Goal: Navigation & Orientation: Understand site structure

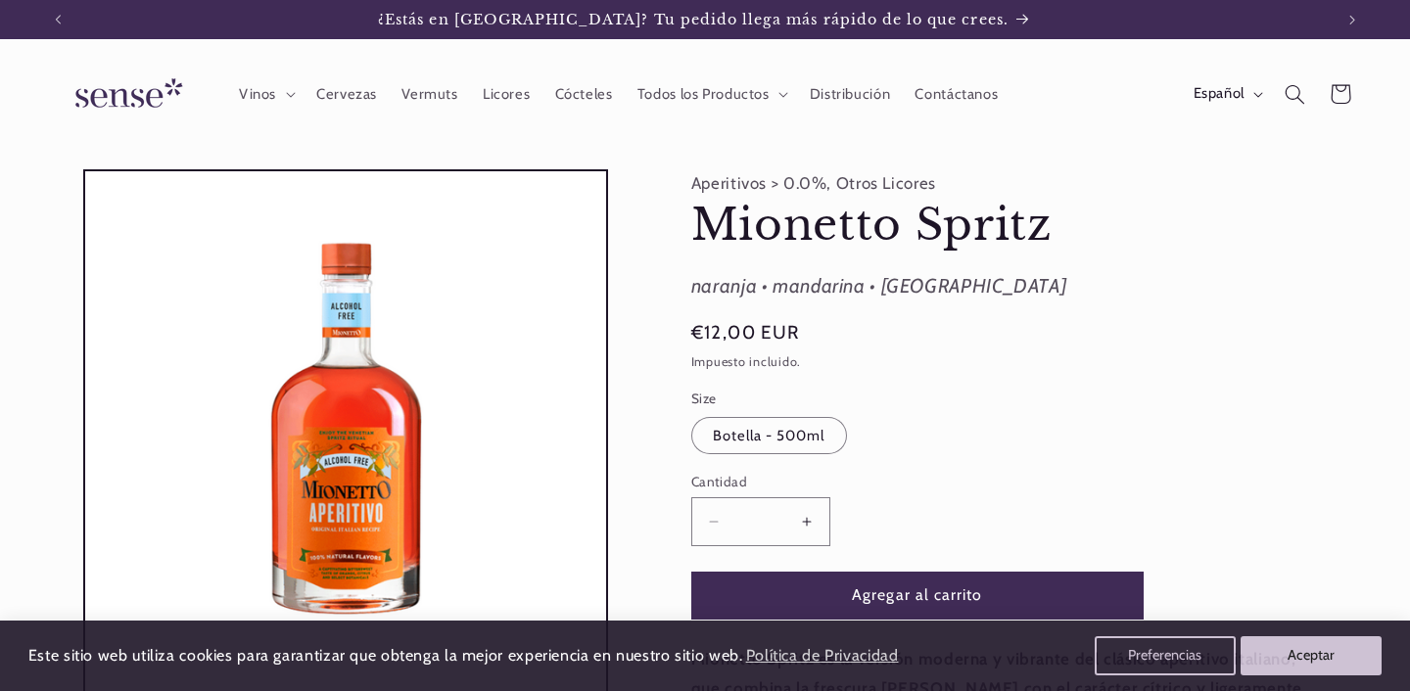
click at [115, 96] on img at bounding box center [125, 95] width 147 height 56
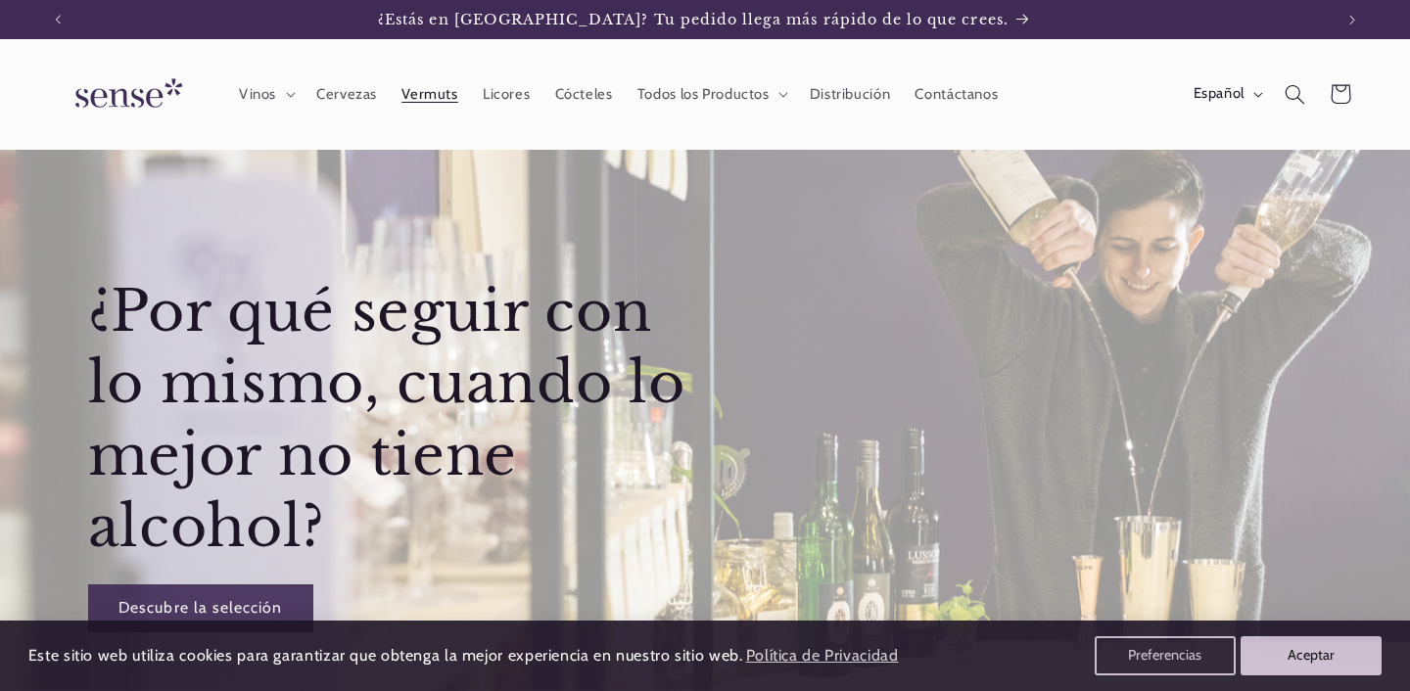
click at [397, 105] on link "Vermuts" at bounding box center [430, 93] width 81 height 43
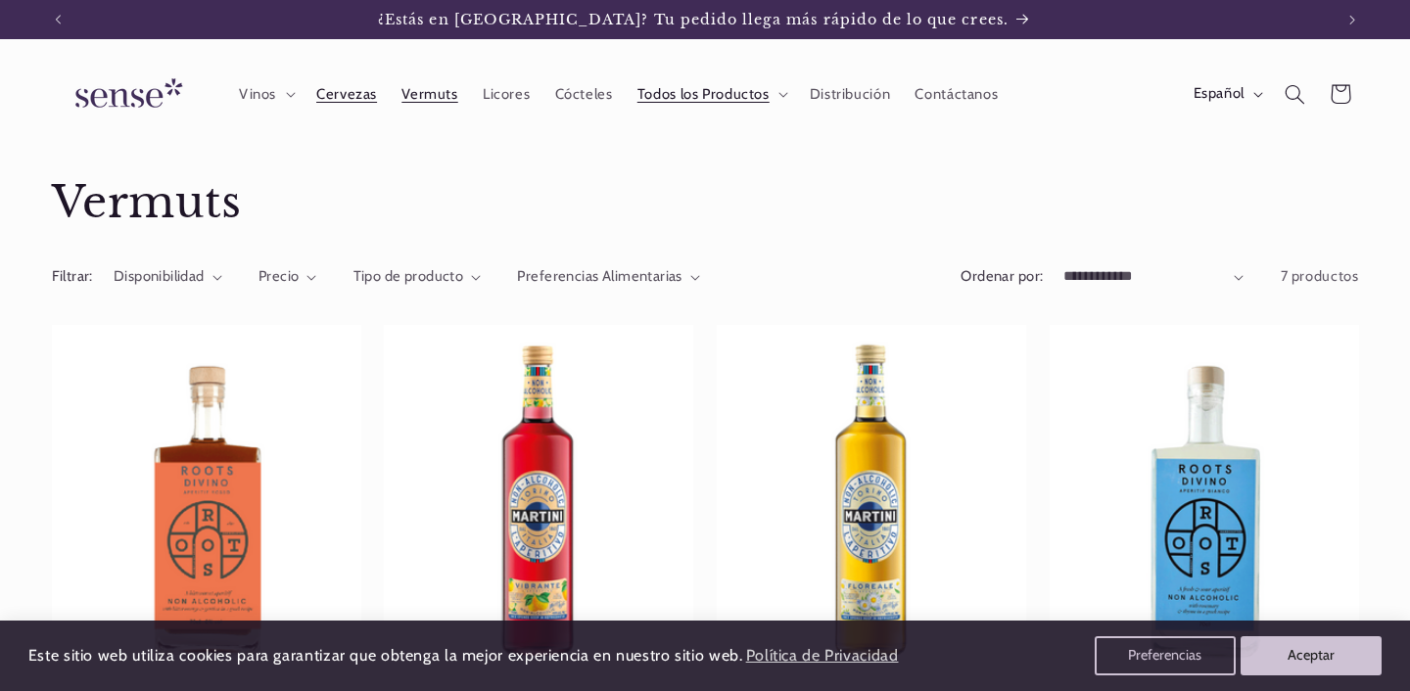
click at [357, 100] on span "Cervezas" at bounding box center [346, 94] width 61 height 19
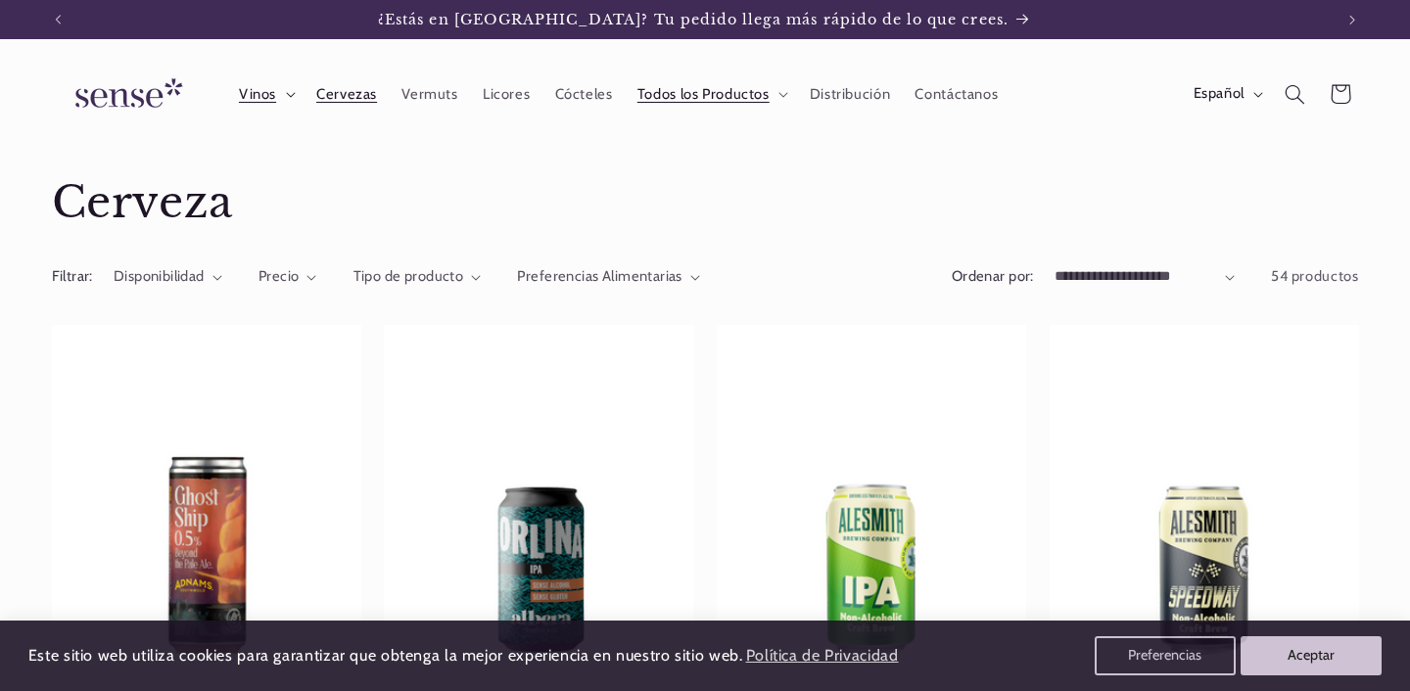
click at [287, 99] on summary "Vinos" at bounding box center [264, 93] width 77 height 43
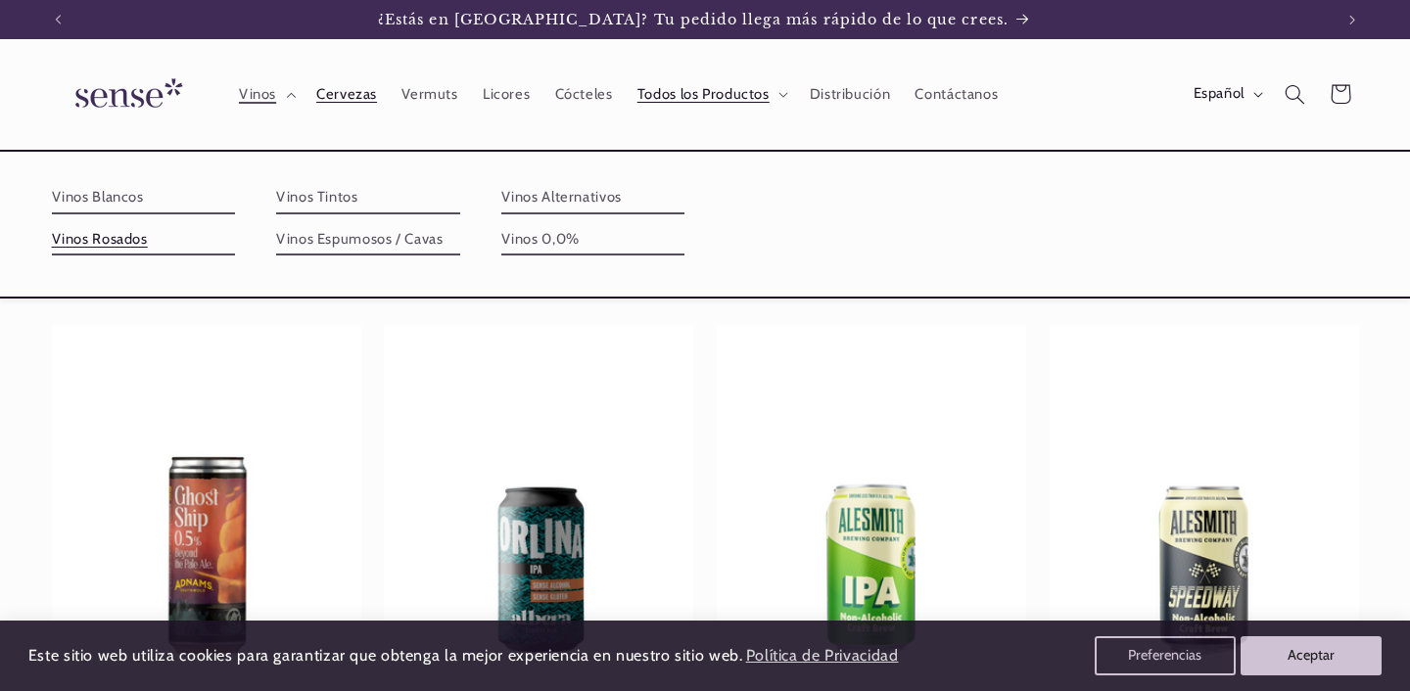
click at [236, 224] on link "Vinos Rosados" at bounding box center [144, 239] width 184 height 31
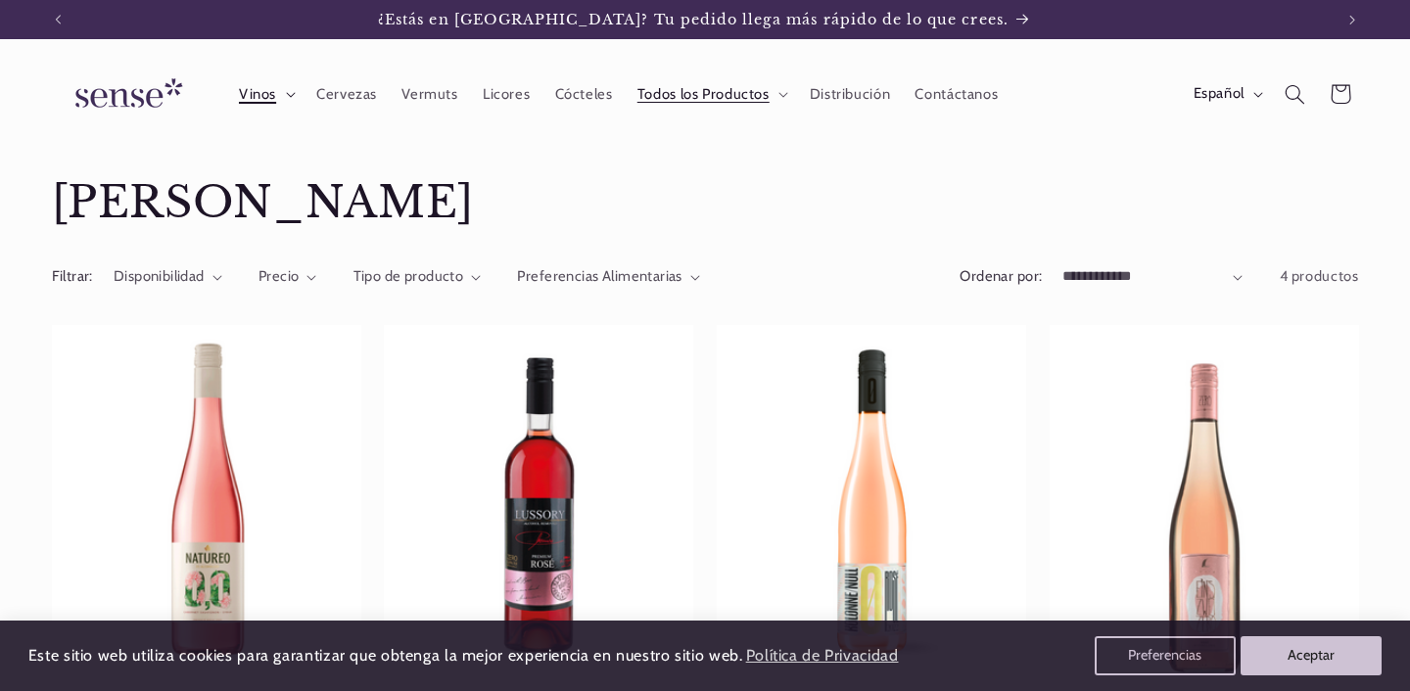
click at [290, 104] on summary "Vinos" at bounding box center [264, 93] width 77 height 43
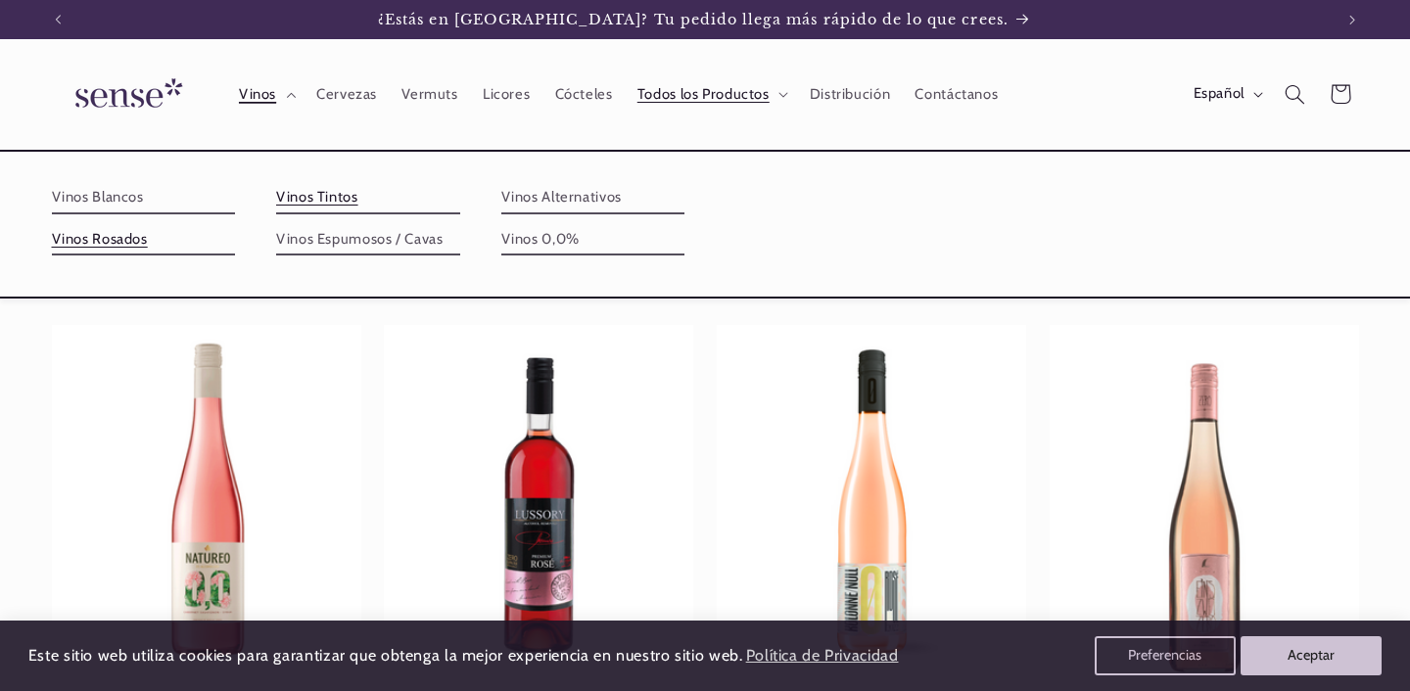
click at [460, 195] on link "Vinos Tintos" at bounding box center [368, 197] width 184 height 31
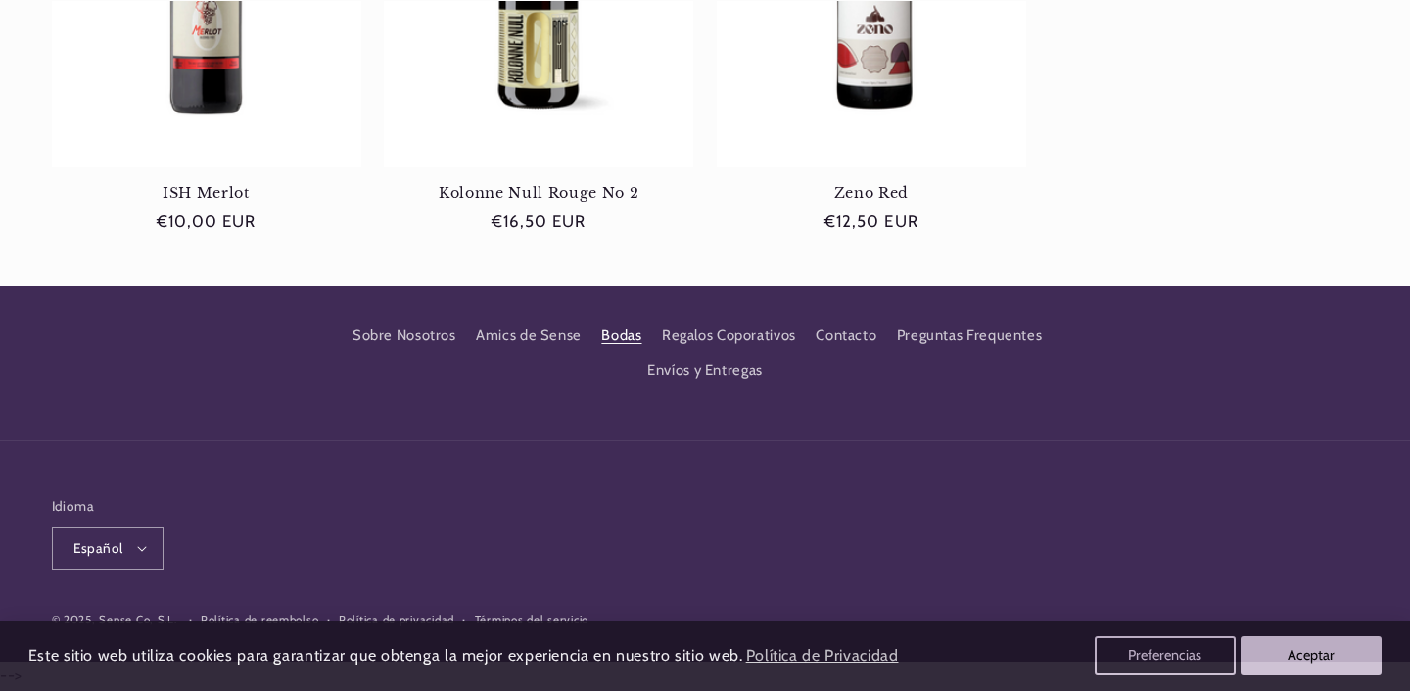
scroll to position [0, 1275]
